Goal: Check status: Check status

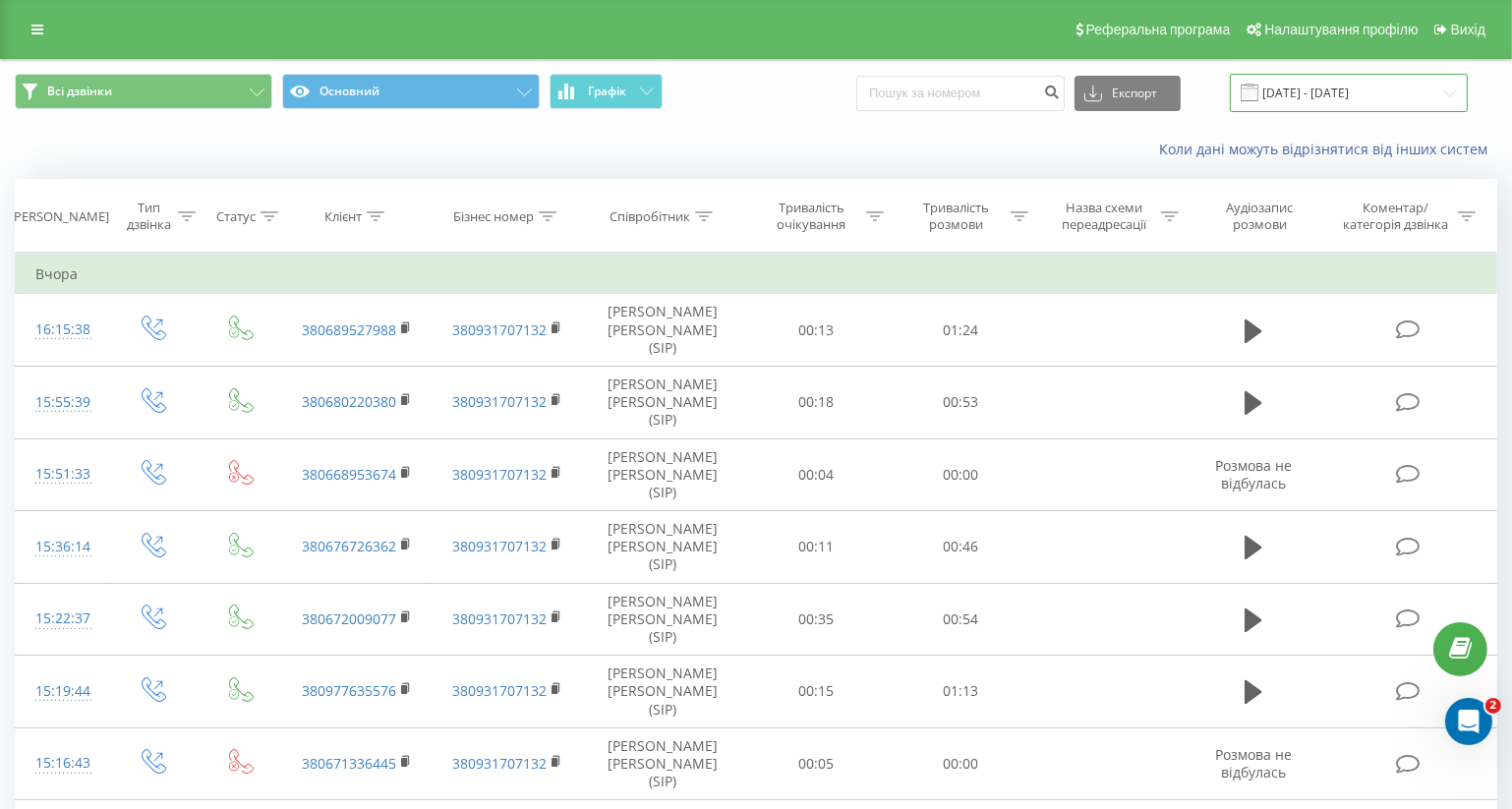
click at [1451, 94] on input "[DATE] - [DATE]" at bounding box center [1348, 92] width 238 height 39
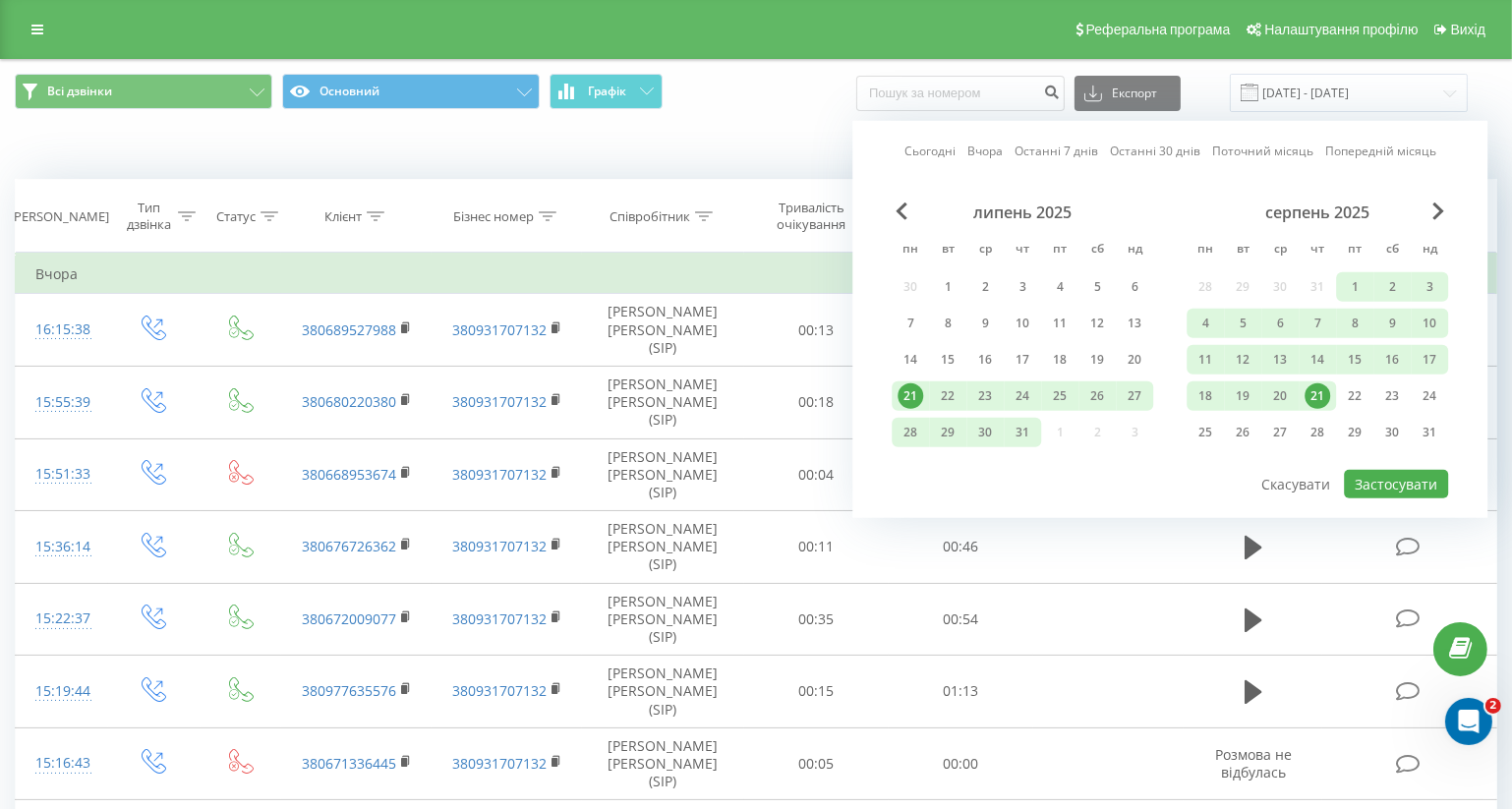
click at [1318, 391] on div "21" at bounding box center [1318, 397] width 26 height 26
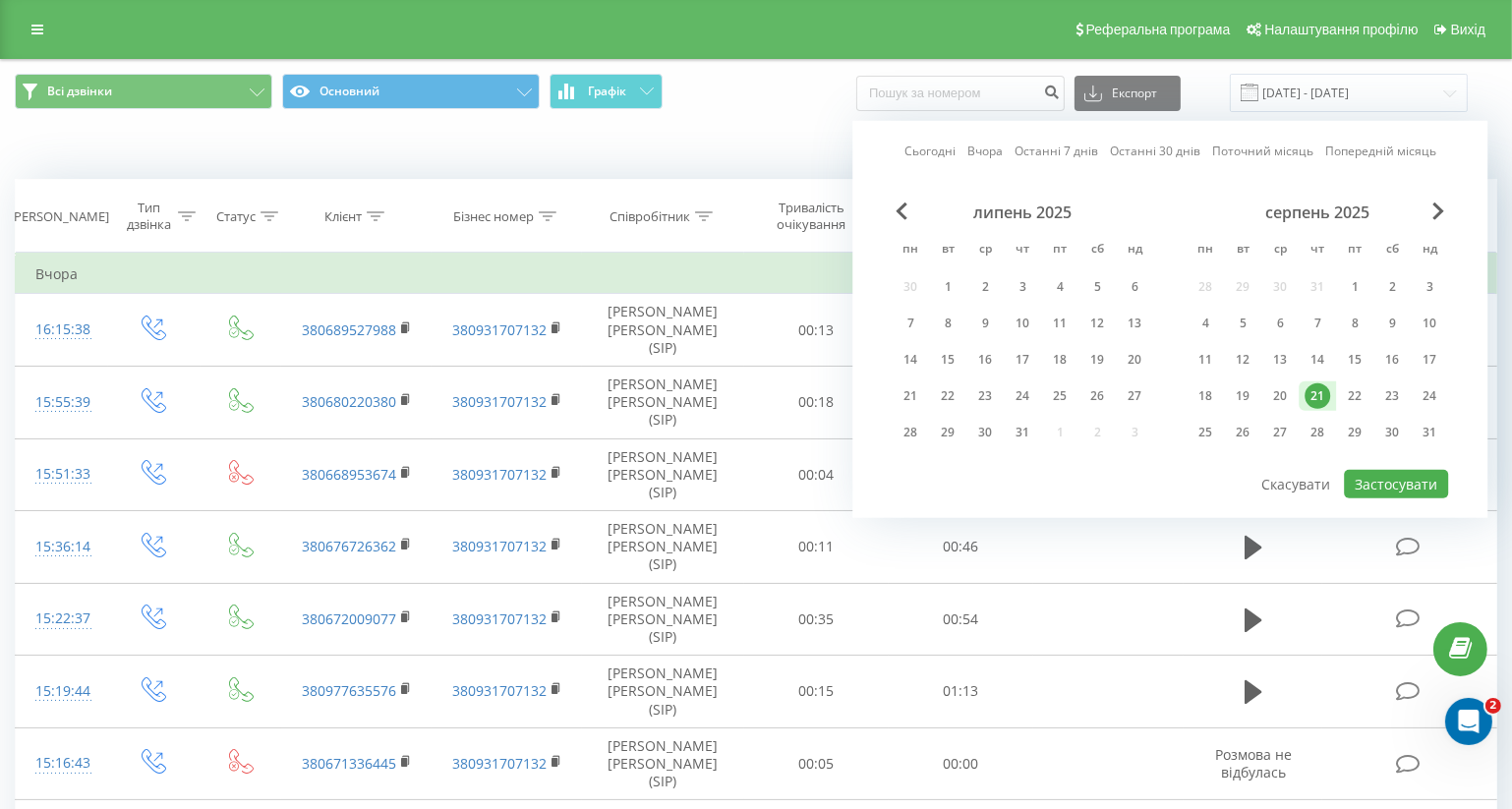
click at [1411, 458] on div "липень 2025 пн вт ср чт пт сб нд 30 1 2 3 4 5 6 7 8 9 10 11 12 13 14 15 16 17 1…" at bounding box center [1170, 335] width 557 height 265
click at [1411, 472] on button "Застосувати" at bounding box center [1396, 484] width 104 height 29
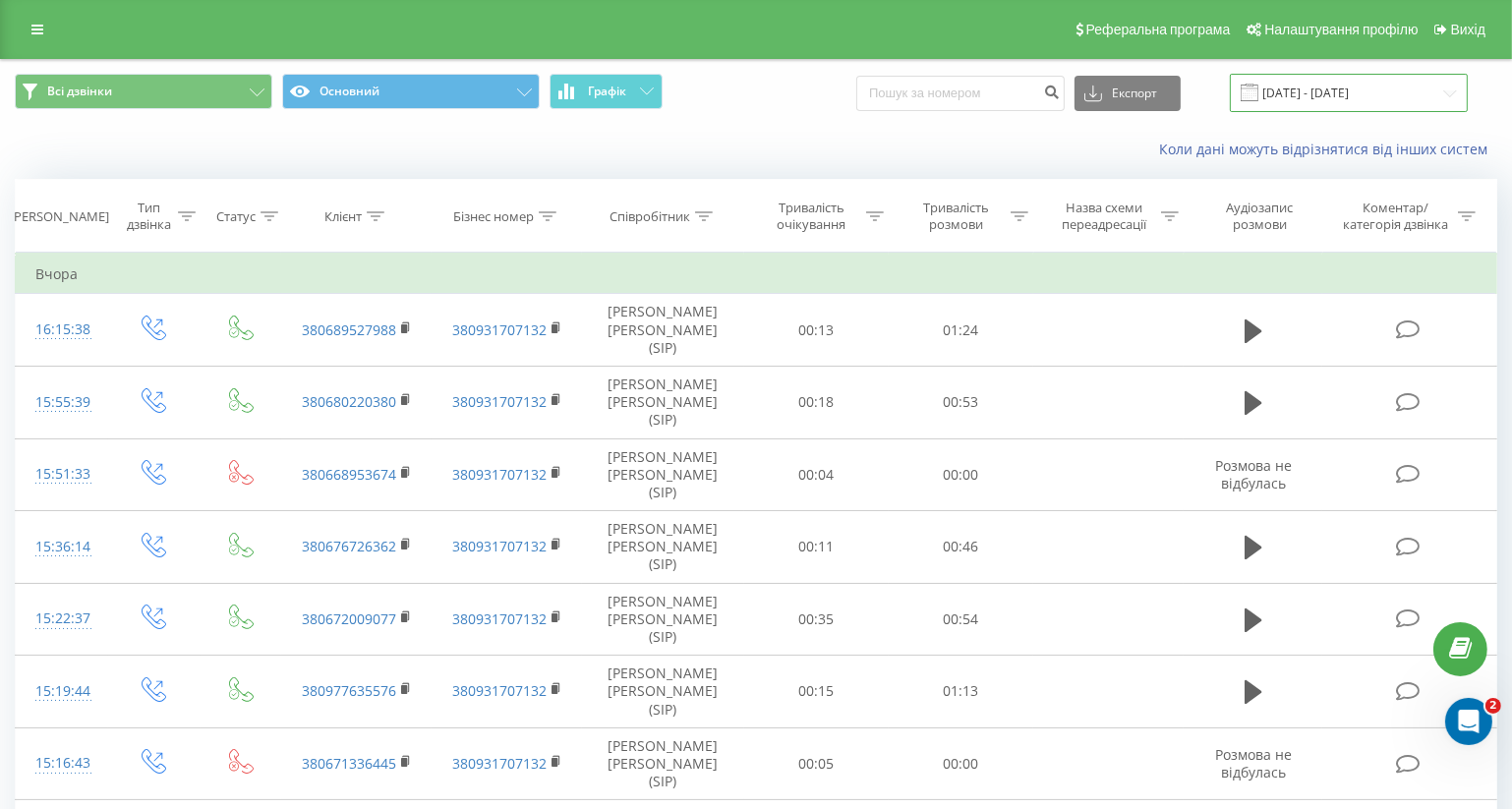
click at [1445, 91] on input "[DATE] - [DATE]" at bounding box center [1348, 92] width 238 height 39
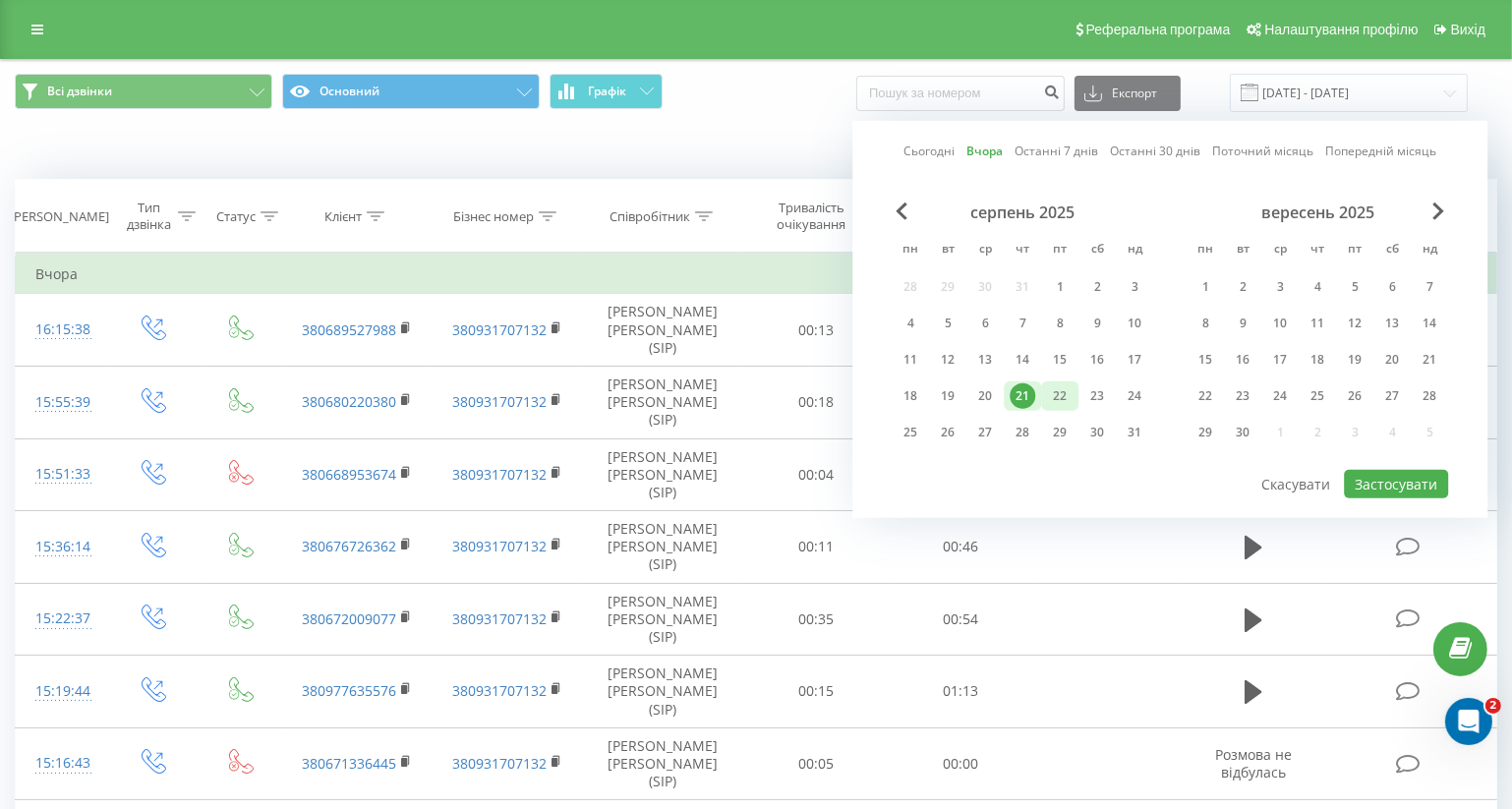
click at [1063, 393] on div "22" at bounding box center [1060, 397] width 26 height 26
click at [1384, 472] on button "Застосувати" at bounding box center [1396, 484] width 104 height 29
type input "[DATE] - [DATE]"
